Goal: Task Accomplishment & Management: Manage account settings

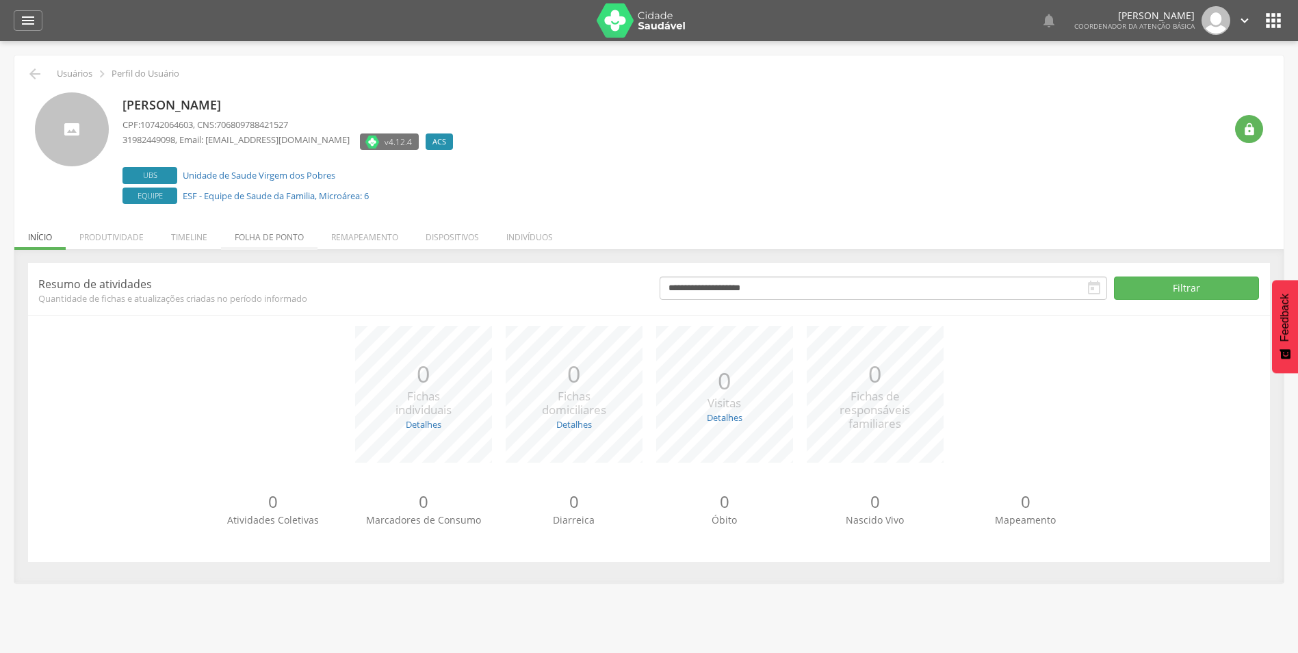
click at [294, 231] on li "Folha de ponto" at bounding box center [269, 234] width 97 height 32
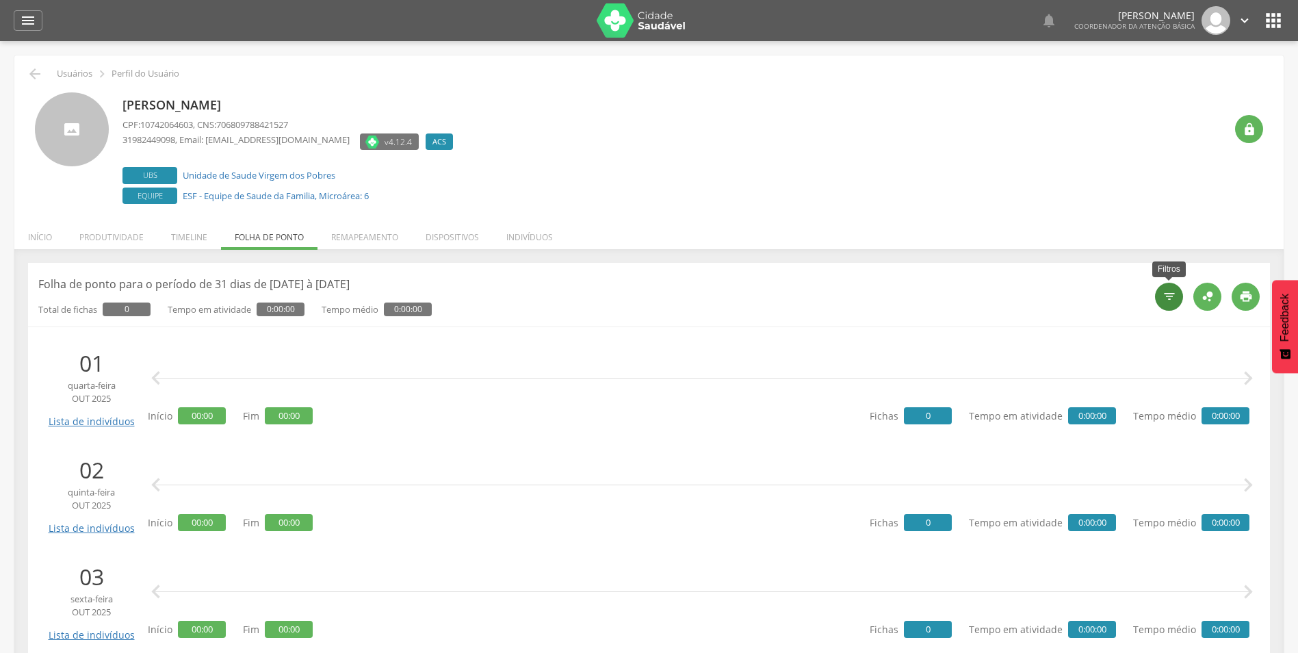
click at [1172, 290] on icon "" at bounding box center [1170, 297] width 14 height 14
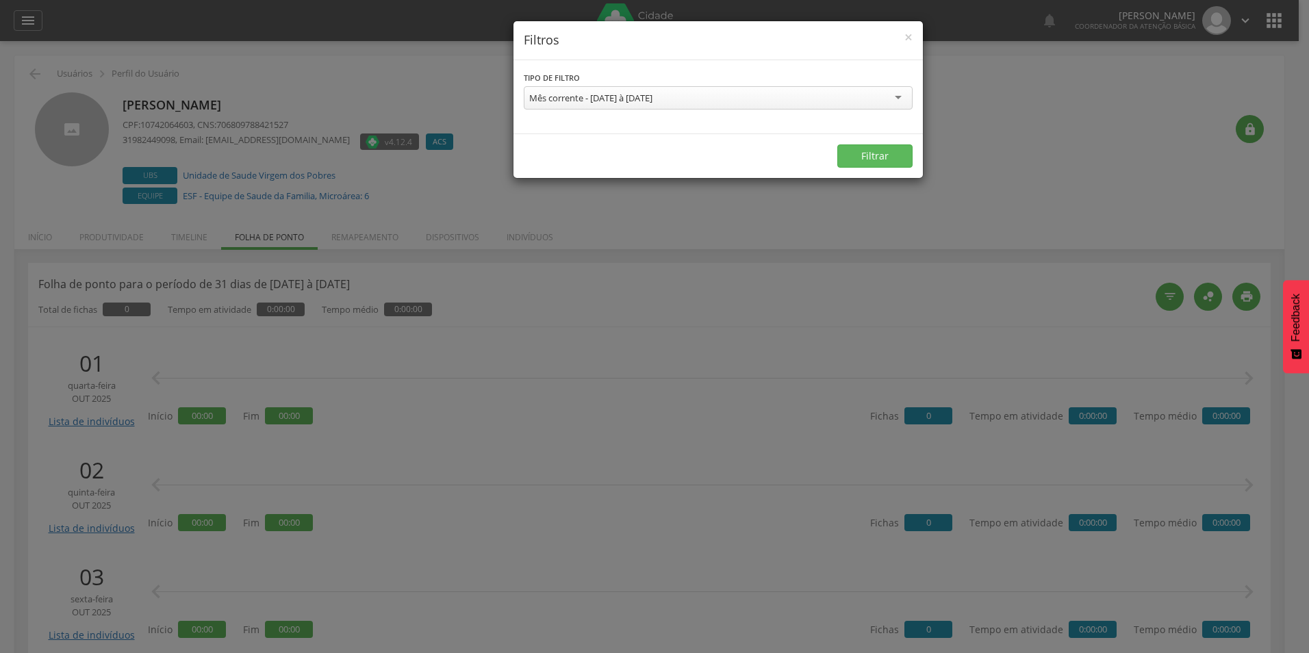
click at [899, 97] on div "Mês corrente - 01/10/2025 à 31/10/2025" at bounding box center [718, 97] width 389 height 23
click at [899, 161] on button "Filtrar" at bounding box center [874, 155] width 75 height 23
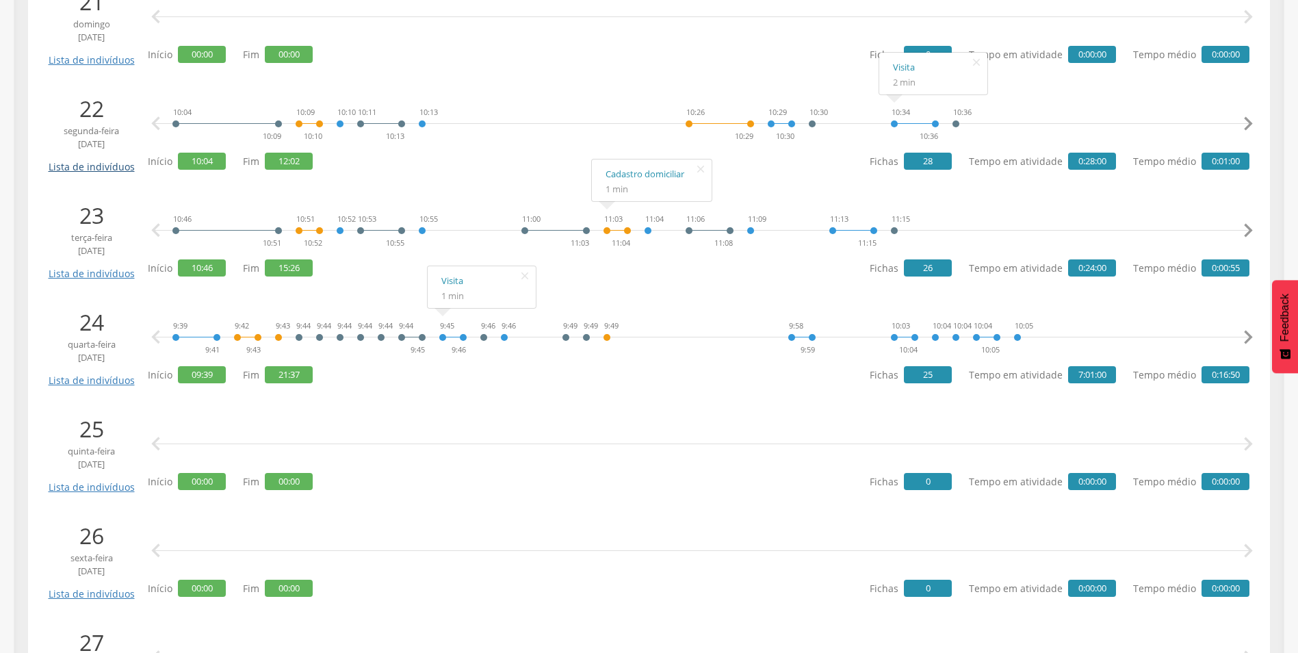
scroll to position [323, 0]
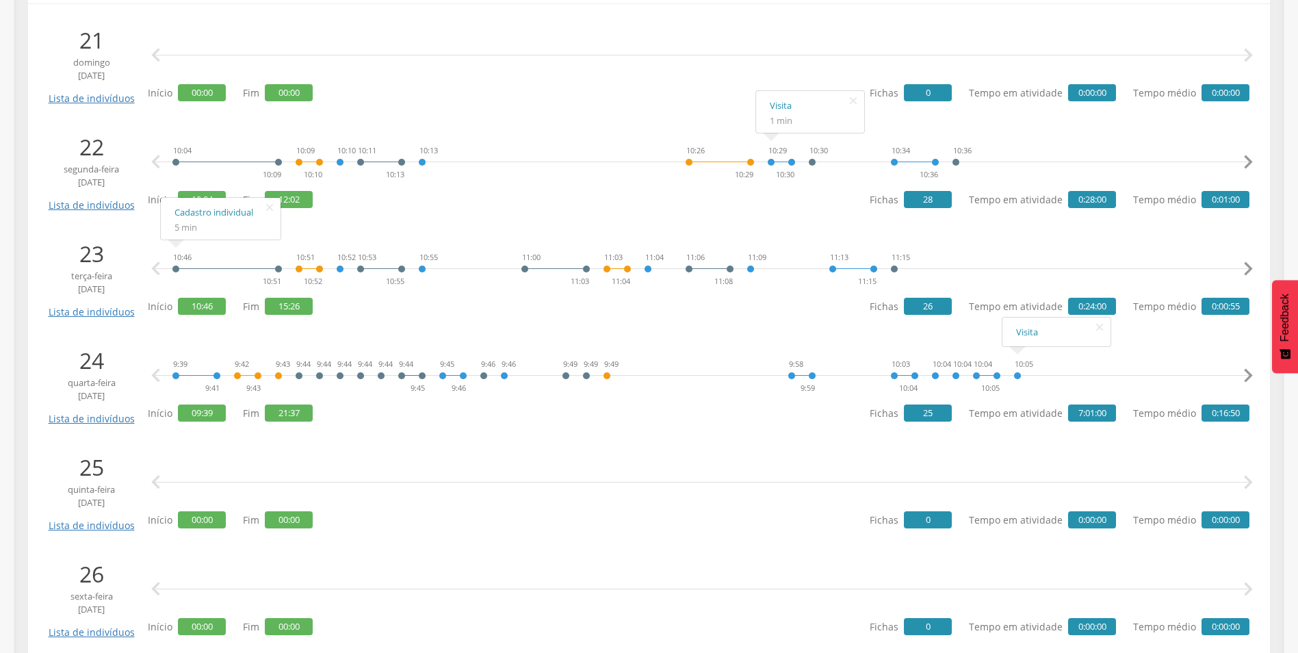
click at [1248, 381] on icon "" at bounding box center [1248, 375] width 27 height 27
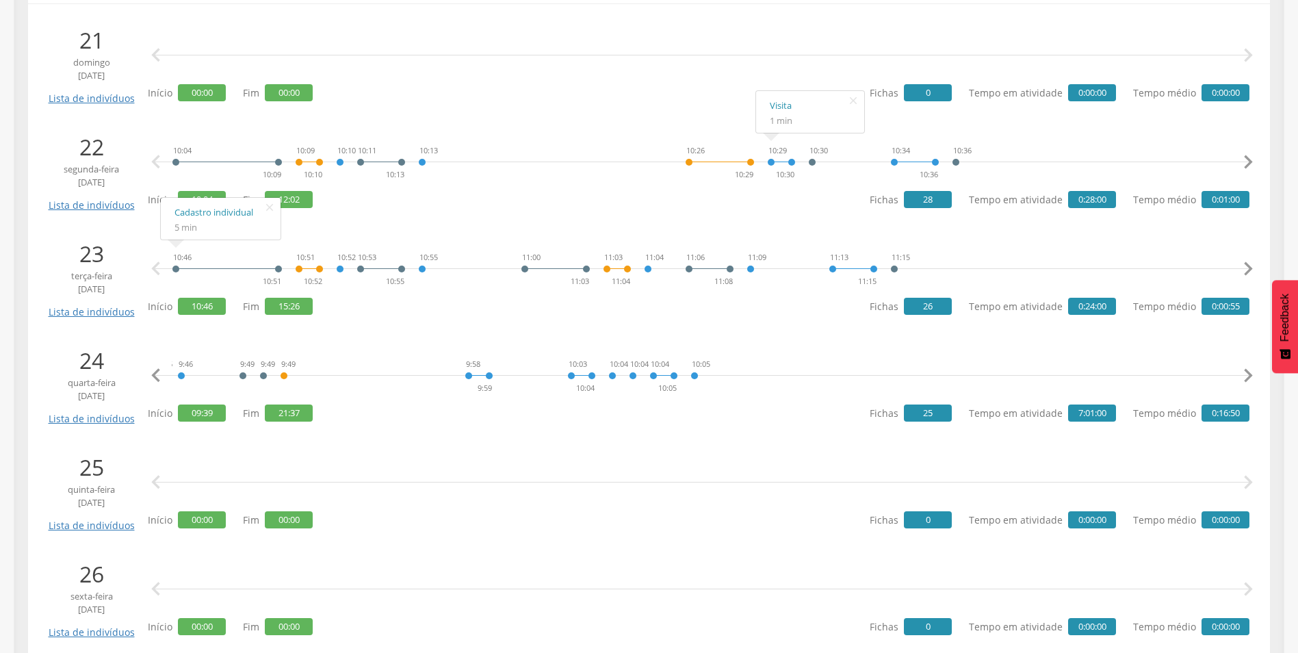
scroll to position [0, 354]
click at [155, 374] on icon "" at bounding box center [155, 375] width 27 height 27
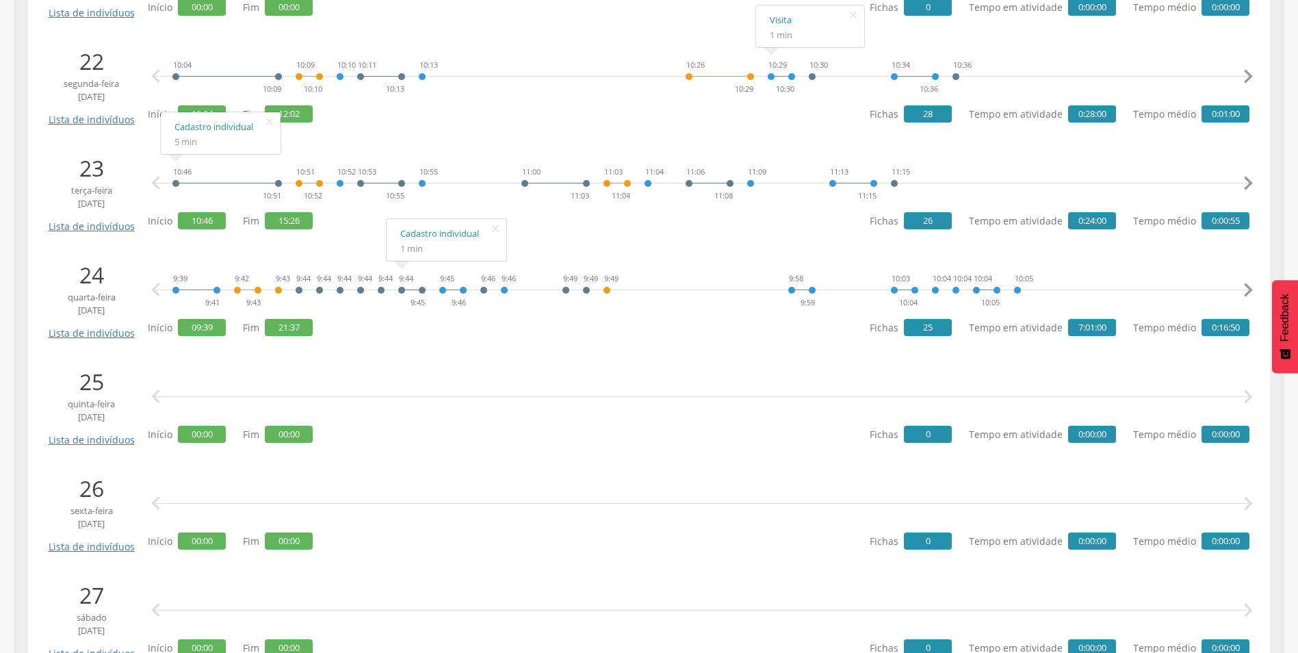
scroll to position [460, 0]
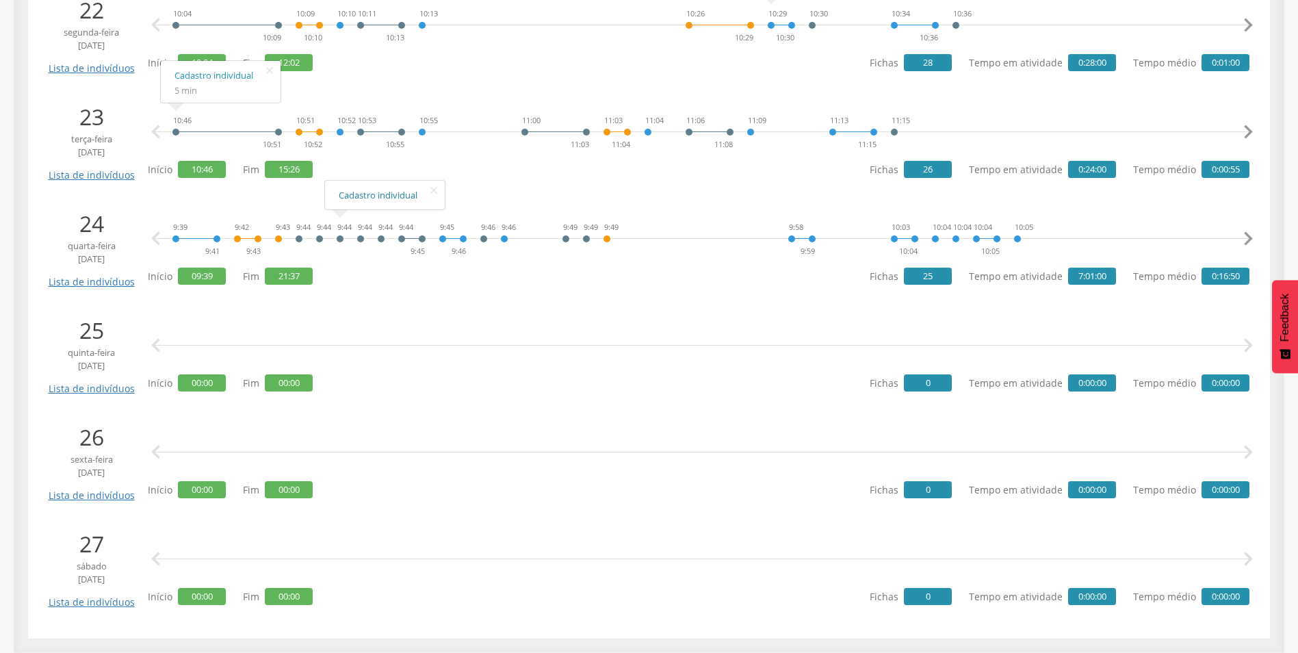
click at [370, 198] on link "Cadastro individual" at bounding box center [385, 195] width 92 height 17
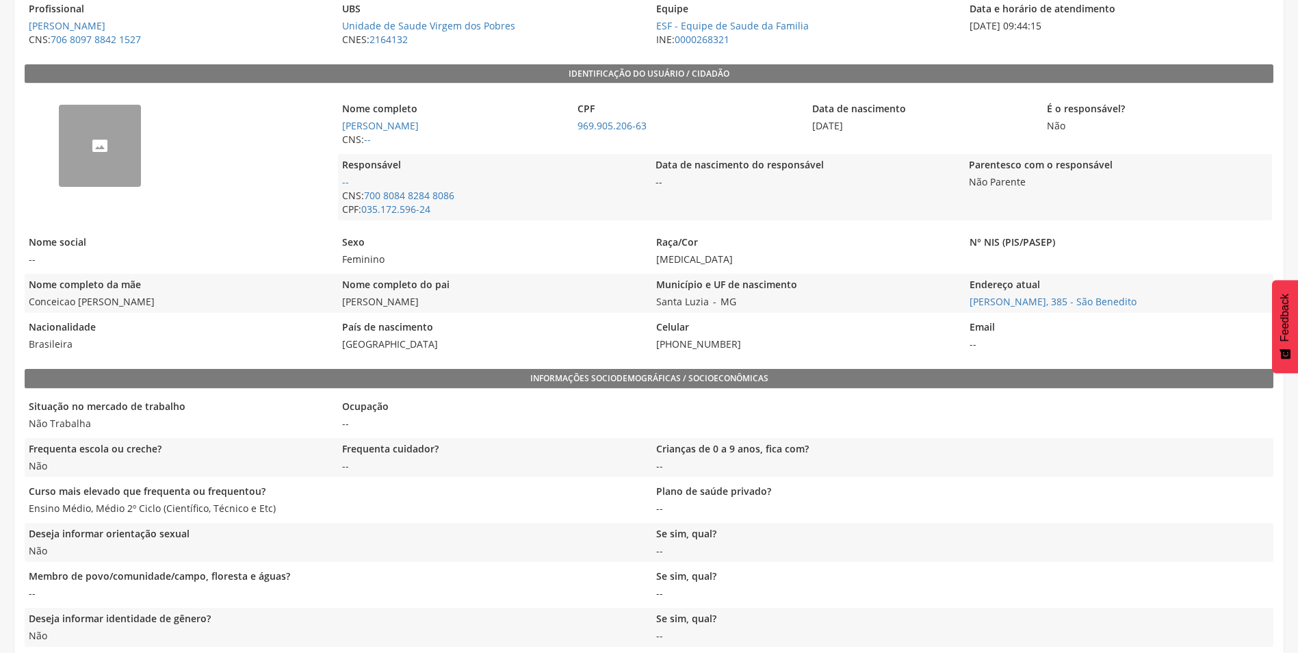
scroll to position [274, 0]
